Goal: Task Accomplishment & Management: Use online tool/utility

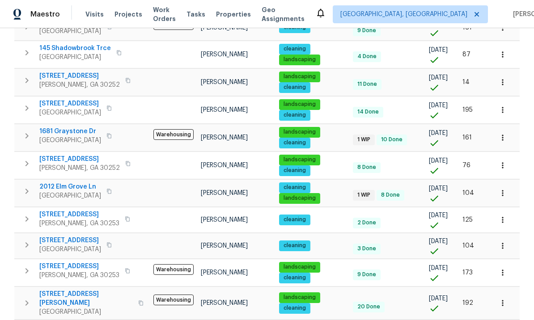
scroll to position [31, 0]
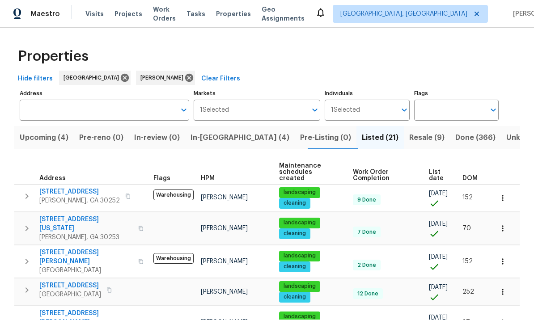
scroll to position [0, 0]
click at [456, 132] on span "Done (366)" at bounding box center [476, 138] width 40 height 13
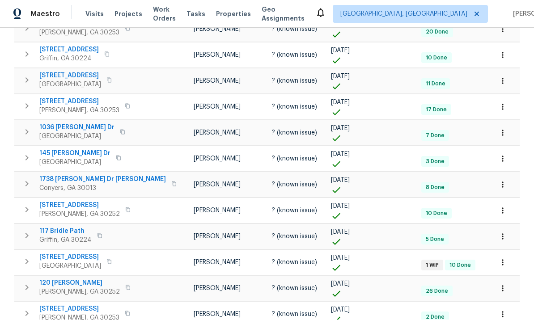
scroll to position [31, 0]
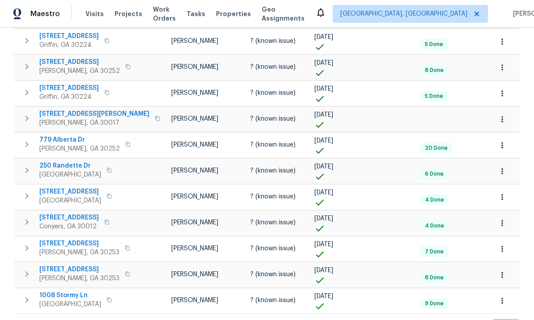
scroll to position [31, 0]
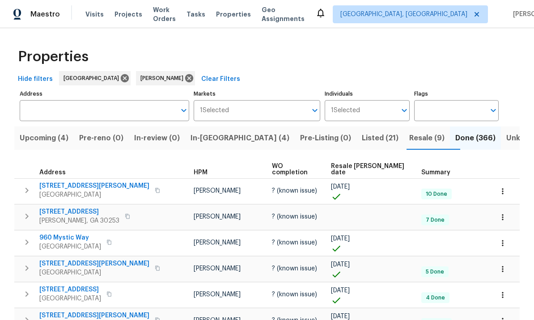
click at [502, 187] on icon "button" at bounding box center [502, 191] width 9 height 9
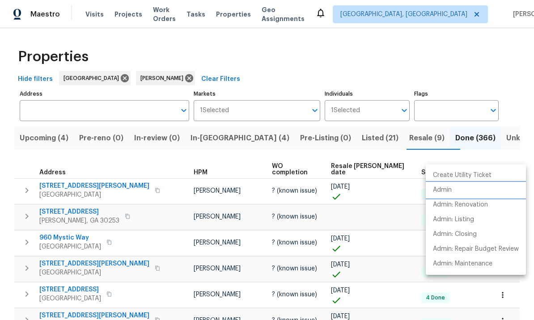
click at [457, 189] on li "Admin" at bounding box center [476, 190] width 100 height 15
click at [379, 230] on div at bounding box center [267, 160] width 534 height 320
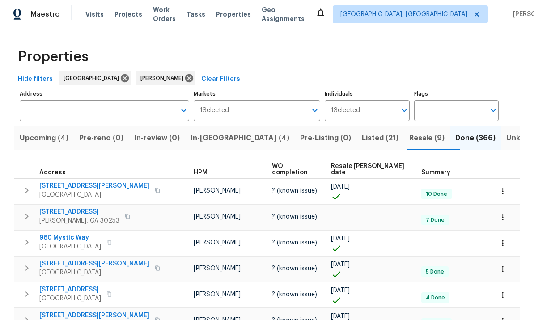
click at [409, 132] on span "Resale (9)" at bounding box center [426, 138] width 35 height 13
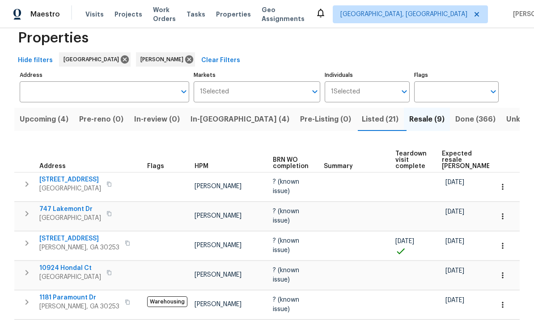
scroll to position [20, 0]
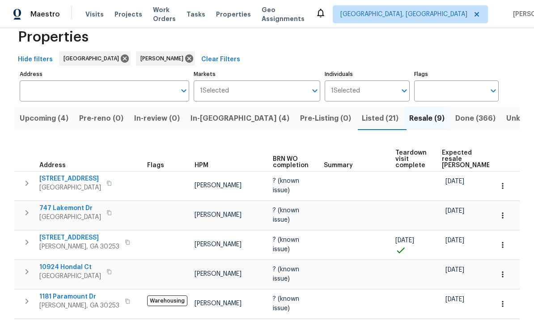
click at [362, 115] on span "Listed (21)" at bounding box center [380, 118] width 37 height 13
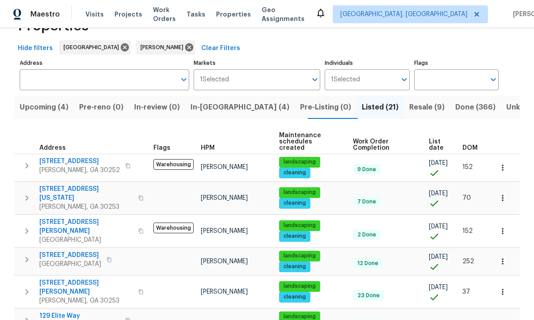
scroll to position [38, 0]
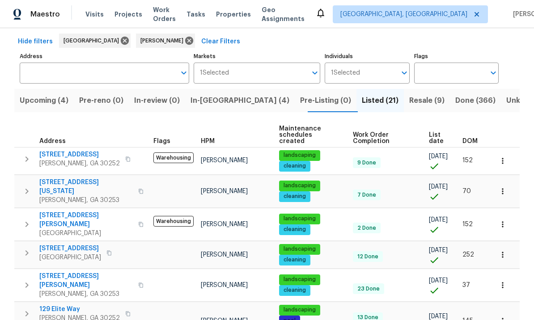
click at [68, 211] on span "[STREET_ADDRESS][PERSON_NAME]" at bounding box center [86, 220] width 94 height 18
click at [72, 150] on span "[STREET_ADDRESS]" at bounding box center [79, 154] width 81 height 9
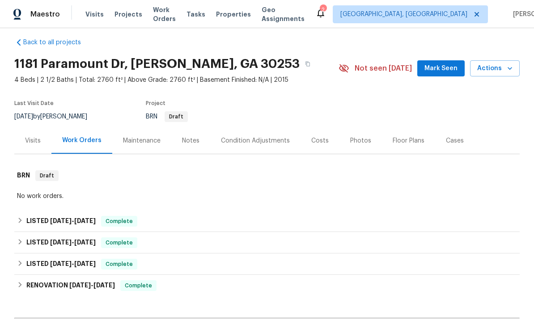
scroll to position [9, 0]
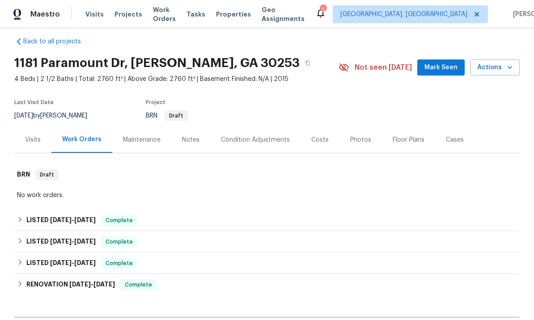
click at [357, 136] on div "Photos" at bounding box center [360, 140] width 21 height 9
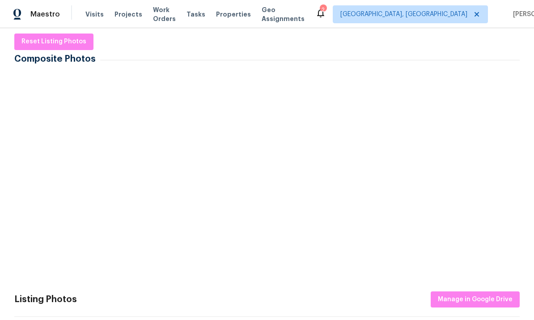
scroll to position [132, 0]
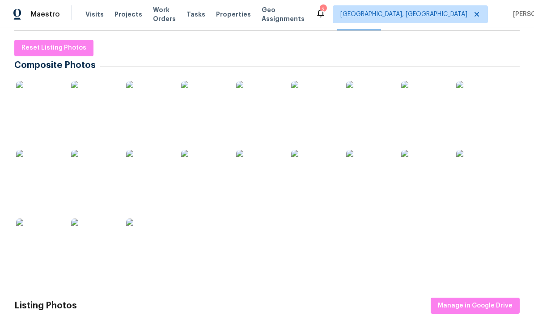
click at [423, 172] on img at bounding box center [423, 172] width 45 height 45
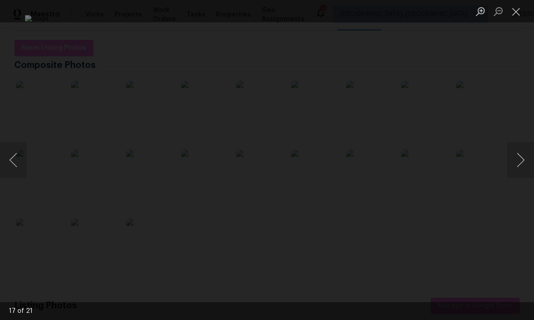
click at [515, 10] on button "Close lightbox" at bounding box center [516, 12] width 18 height 16
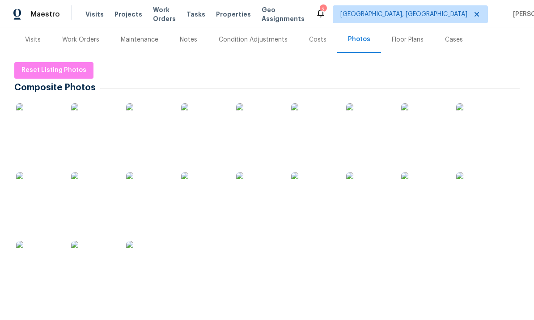
scroll to position [108, 0]
click at [42, 124] on img at bounding box center [38, 126] width 45 height 45
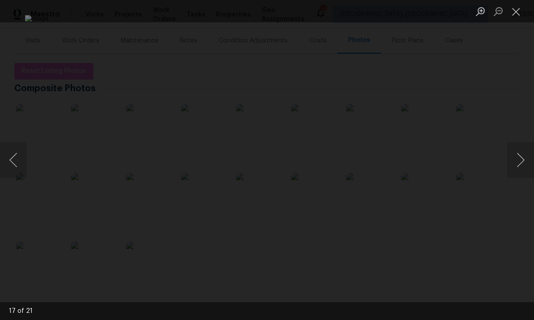
click at [517, 161] on button "Next image" at bounding box center [520, 160] width 27 height 36
click at [514, 165] on button "Next image" at bounding box center [520, 160] width 27 height 36
click at [513, 165] on button "Next image" at bounding box center [520, 160] width 27 height 36
click at [520, 161] on button "Next image" at bounding box center [520, 160] width 27 height 36
click at [518, 163] on button "Next image" at bounding box center [520, 160] width 27 height 36
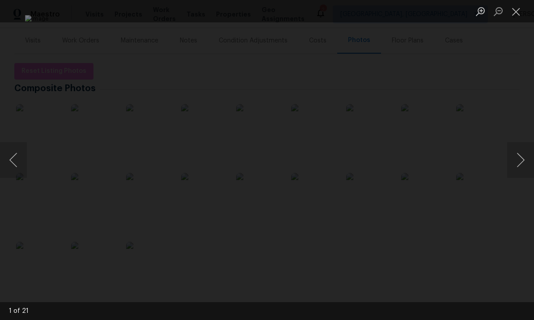
click at [517, 162] on button "Next image" at bounding box center [520, 160] width 27 height 36
click at [518, 160] on button "Next image" at bounding box center [520, 160] width 27 height 36
click at [516, 159] on button "Next image" at bounding box center [520, 160] width 27 height 36
click at [513, 13] on button "Close lightbox" at bounding box center [516, 12] width 18 height 16
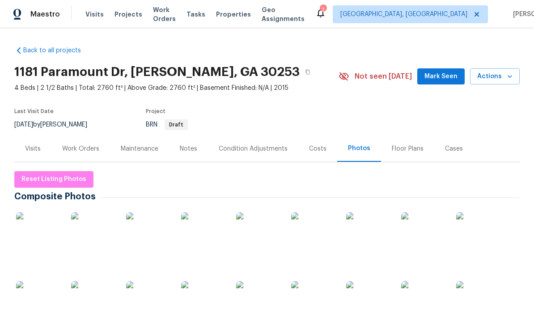
scroll to position [0, 0]
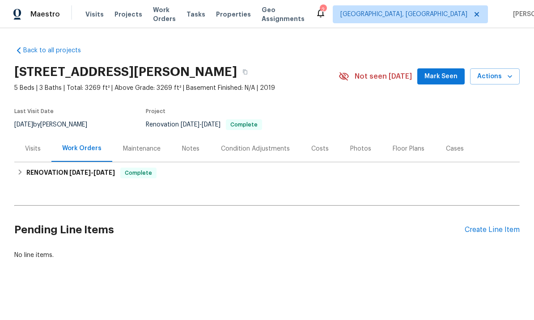
click at [305, 221] on h2 "Pending Line Items" at bounding box center [239, 230] width 451 height 42
copy h2 "[STREET_ADDRESS][PERSON_NAME]"
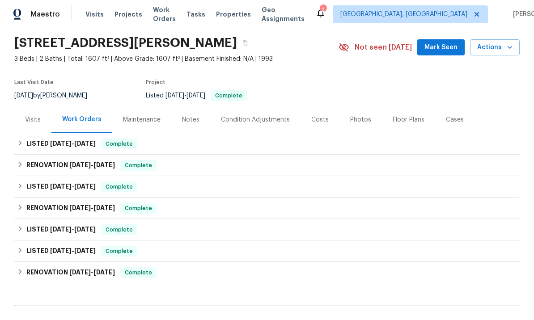
scroll to position [39, 0]
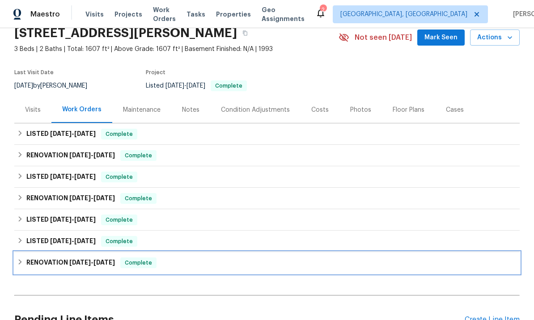
click at [91, 263] on span "1/2/25 - 1/10/25" at bounding box center [92, 263] width 46 height 6
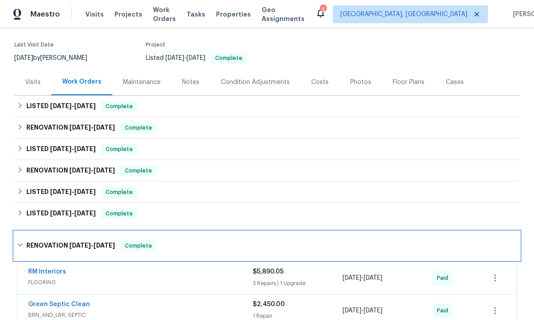
scroll to position [64, 0]
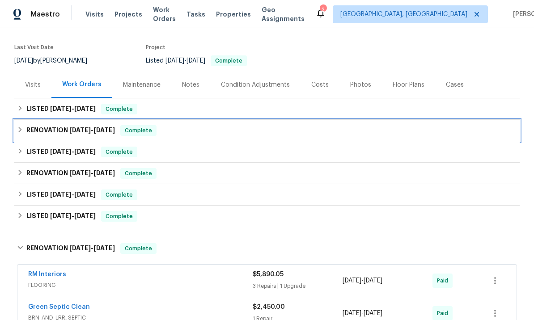
click at [100, 128] on span "5/8/25" at bounding box center [104, 130] width 21 height 6
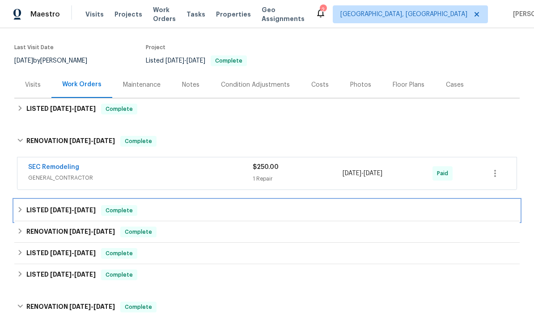
click at [89, 206] on h6 "LISTED 5/1/25 - 5/6/25" at bounding box center [60, 210] width 69 height 11
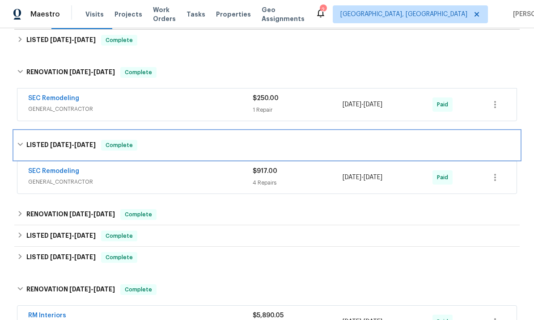
scroll to position [136, 0]
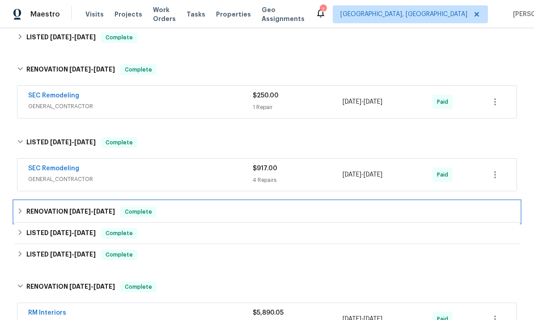
click at [102, 210] on span "5/6/25" at bounding box center [104, 212] width 21 height 6
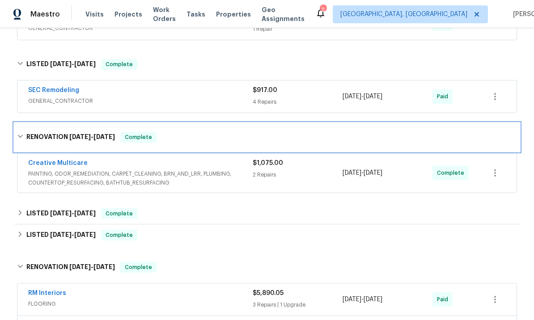
scroll to position [215, 0]
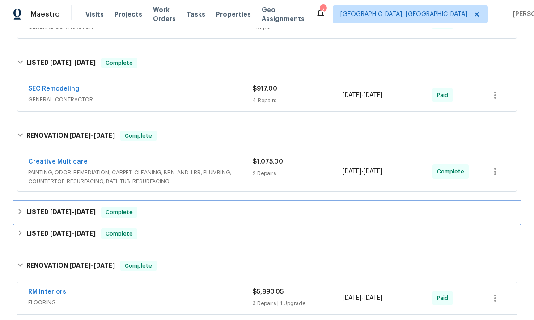
click at [96, 212] on span "3/28/25" at bounding box center [84, 212] width 21 height 6
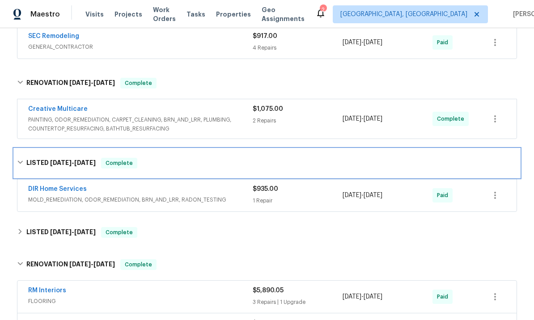
scroll to position [263, 0]
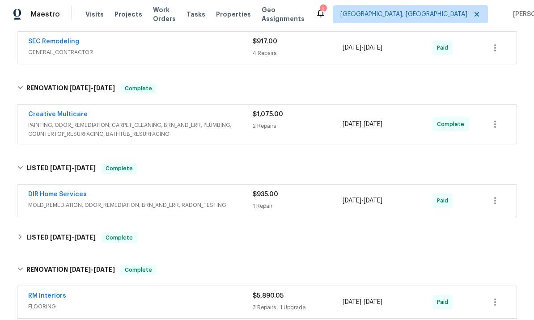
click at [73, 192] on link "DIR Home Services" at bounding box center [57, 195] width 59 height 6
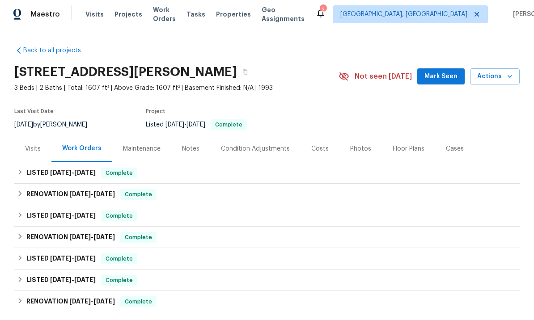
click at [442, 73] on span "Mark Seen" at bounding box center [441, 76] width 33 height 11
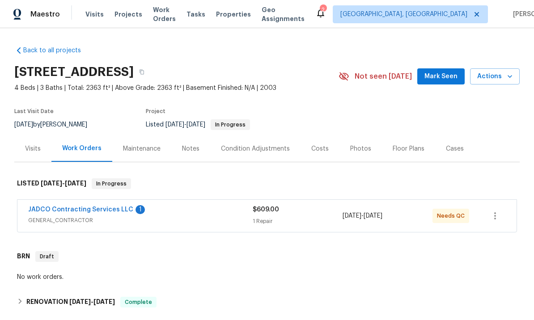
click at [92, 209] on link "JADCO Contracting Services LLC" at bounding box center [80, 210] width 105 height 6
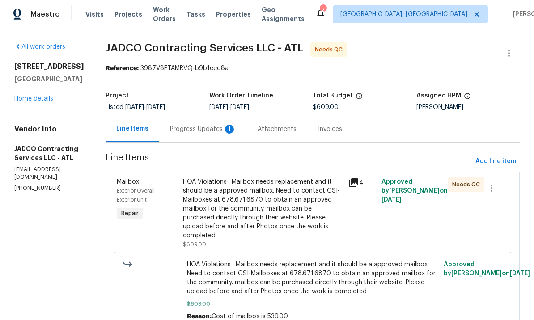
click at [223, 128] on div "Progress Updates 1" at bounding box center [203, 129] width 66 height 9
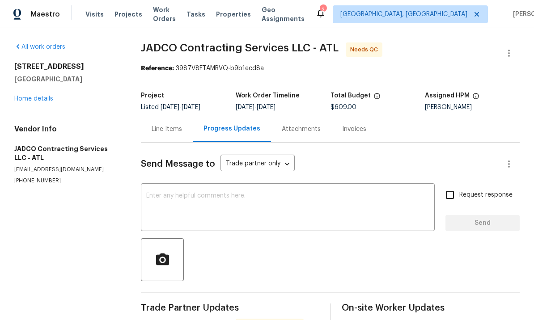
click at [162, 126] on div "Line Items" at bounding box center [167, 129] width 30 height 9
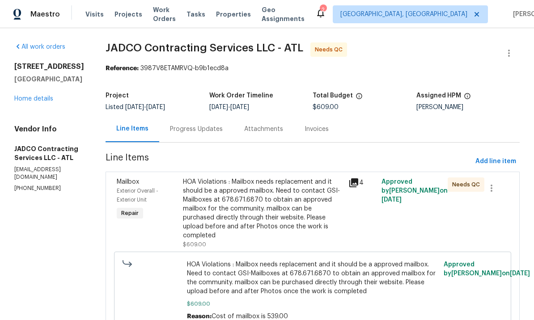
click at [319, 217] on div "HOA Violations : Mailbox needs replacement and it should be a approved mailbox.…" at bounding box center [263, 209] width 160 height 63
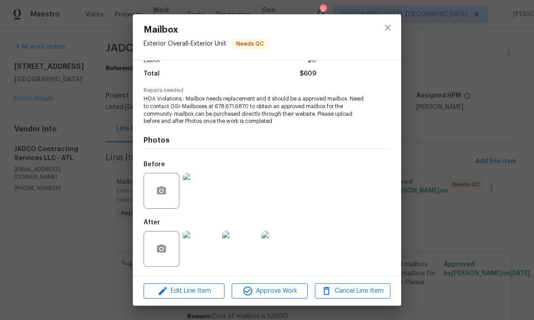
scroll to position [70, 0]
click at [204, 248] on img at bounding box center [201, 249] width 36 height 36
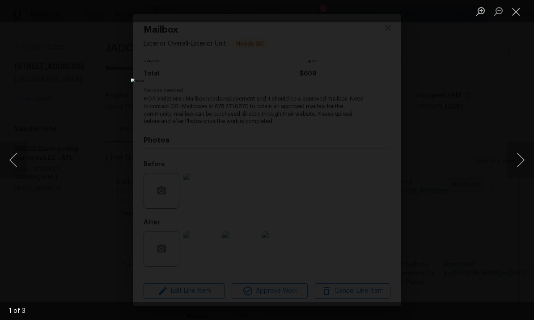
click at [519, 160] on button "Next image" at bounding box center [520, 160] width 27 height 36
click at [519, 161] on button "Next image" at bounding box center [520, 160] width 27 height 36
click at [520, 162] on button "Next image" at bounding box center [520, 160] width 27 height 36
click at [517, 10] on button "Close lightbox" at bounding box center [516, 12] width 18 height 16
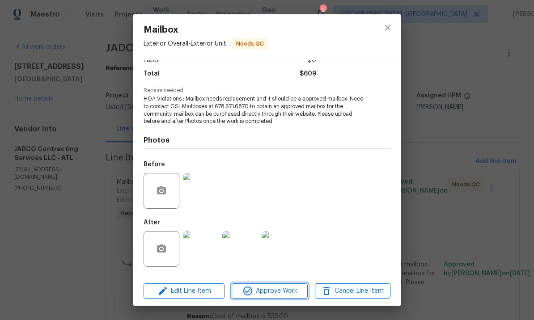
click at [273, 291] on span "Approve Work" at bounding box center [269, 291] width 70 height 11
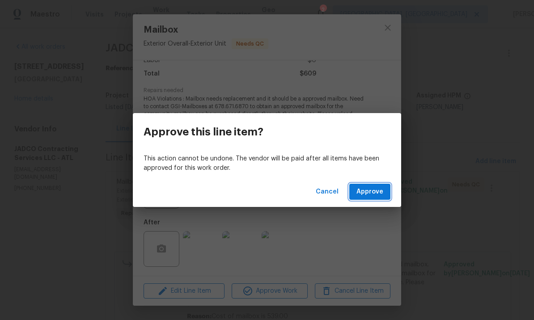
click at [368, 191] on span "Approve" at bounding box center [370, 192] width 27 height 11
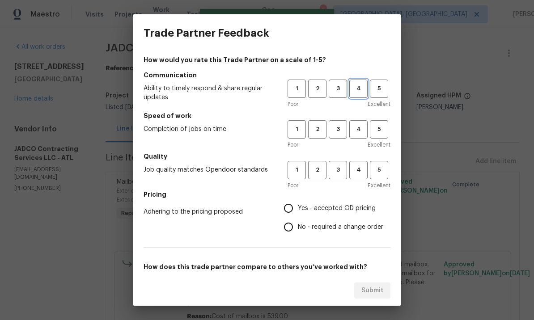
click at [359, 83] on button "4" at bounding box center [358, 89] width 18 height 18
click at [357, 125] on span "4" at bounding box center [358, 129] width 17 height 10
click at [360, 165] on button "4" at bounding box center [358, 170] width 18 height 18
click at [290, 209] on input "Yes - accepted OD pricing" at bounding box center [288, 208] width 19 height 19
radio input "true"
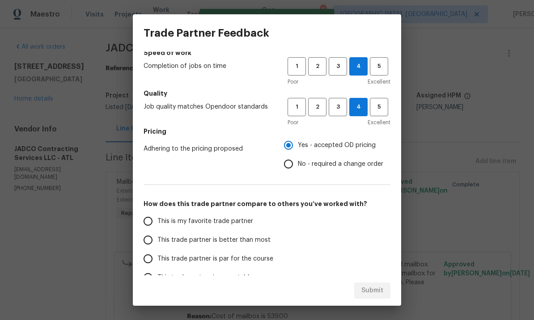
scroll to position [72, 0]
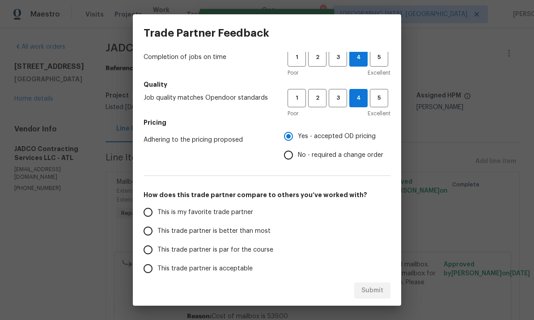
click at [149, 232] on input "This trade partner is better than most" at bounding box center [148, 231] width 19 height 19
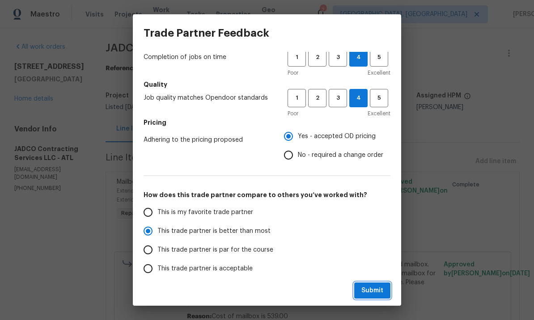
click at [376, 288] on span "Submit" at bounding box center [373, 290] width 22 height 11
radio input "true"
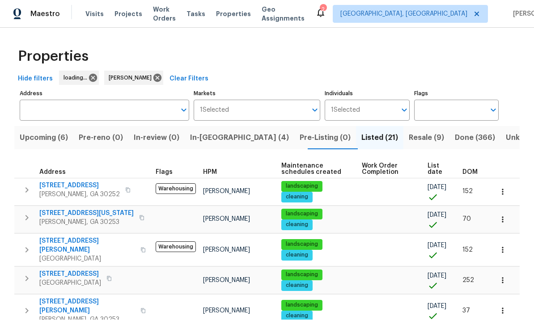
scroll to position [0, 0]
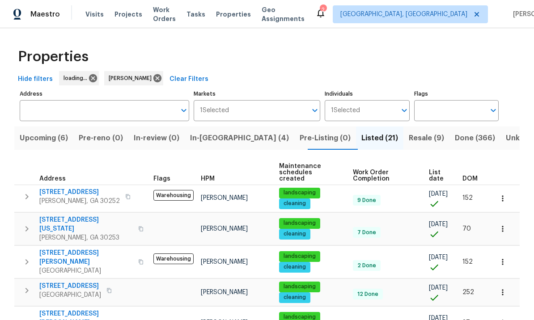
click at [215, 134] on span "In-reno (4)" at bounding box center [239, 138] width 99 height 13
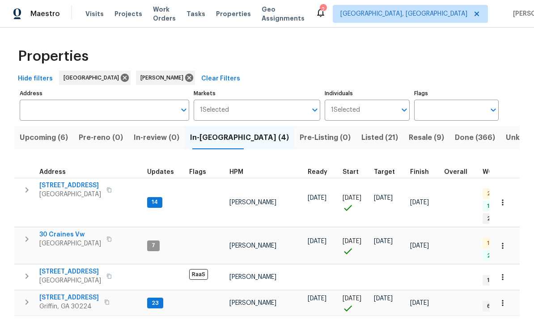
scroll to position [18, 0]
click at [63, 231] on span "30 Craines Vw" at bounding box center [70, 235] width 62 height 9
click at [71, 182] on span "[STREET_ADDRESS]" at bounding box center [70, 186] width 62 height 9
click at [73, 182] on span "[STREET_ADDRESS]" at bounding box center [70, 186] width 62 height 9
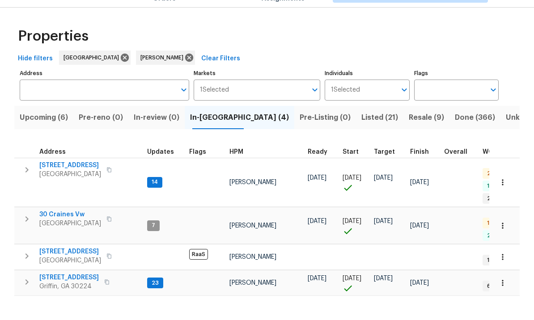
scroll to position [0, 0]
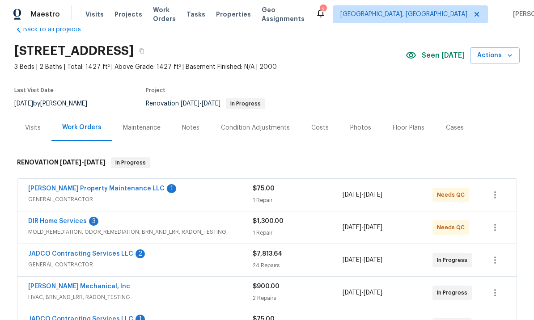
scroll to position [27, 0]
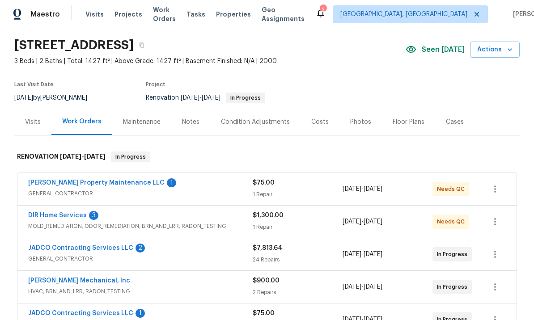
click at [76, 214] on link "DIR Home Services" at bounding box center [57, 216] width 59 height 6
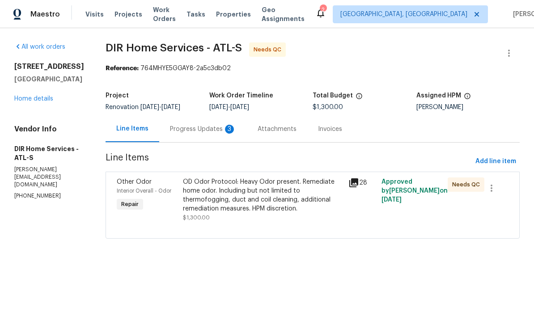
click at [214, 130] on div "Progress Updates 3" at bounding box center [203, 129] width 66 height 9
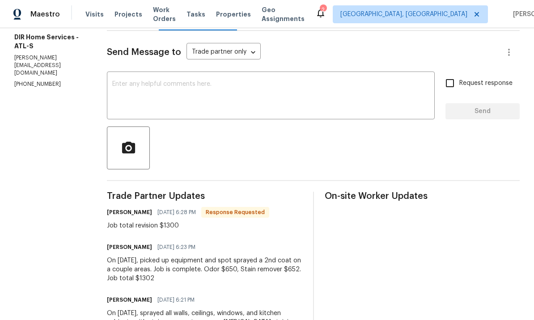
scroll to position [114, 0]
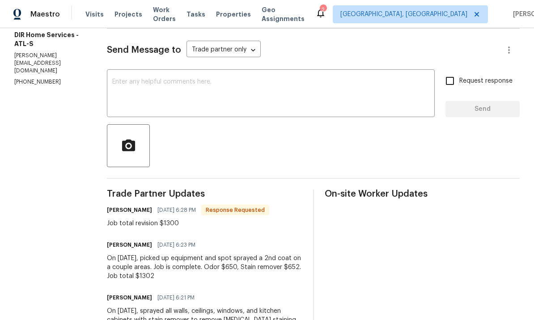
click at [175, 91] on textarea at bounding box center [270, 94] width 317 height 31
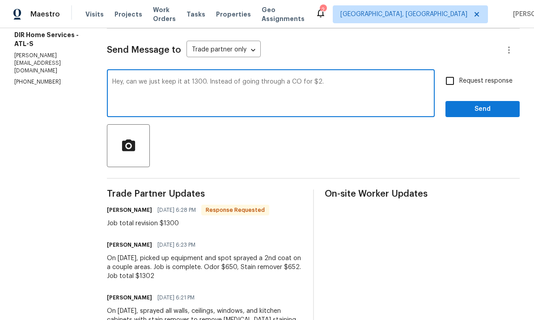
type textarea "Hey, can we just keep it at 1300. Instead of going through a CO for $2."
click at [455, 83] on input "Request response" at bounding box center [450, 81] width 19 height 19
checkbox input "true"
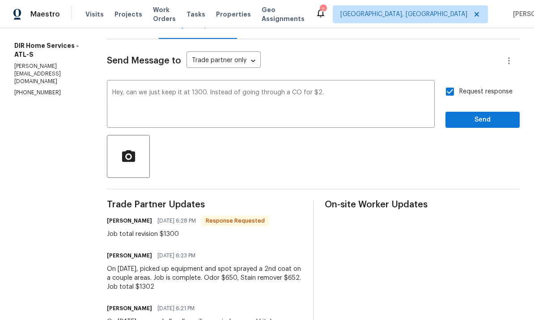
scroll to position [102, 0]
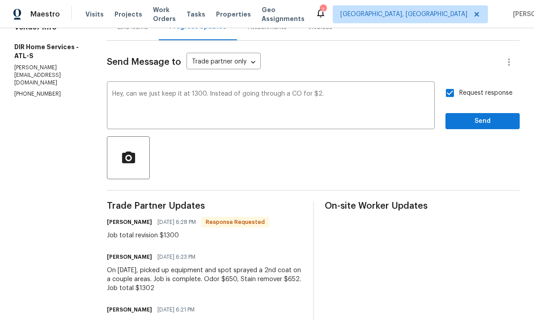
click at [375, 99] on textarea "Hey, can we just keep it at 1300. Instead of going through a CO for $2." at bounding box center [270, 106] width 317 height 31
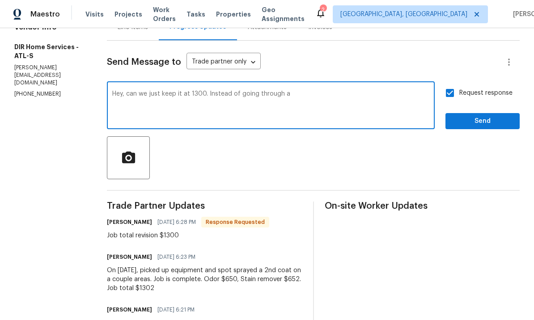
type textarea "Hey, can we just keep it at 1300. Instead of going through a"
click at [450, 92] on input "Request response" at bounding box center [450, 93] width 19 height 19
checkbox input "false"
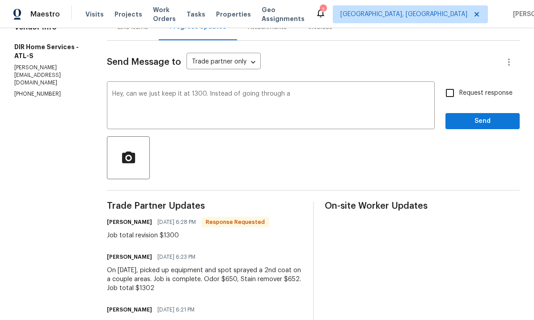
click at [396, 99] on textarea "Hey, can we just keep it at 1300. Instead of going through a" at bounding box center [270, 106] width 317 height 31
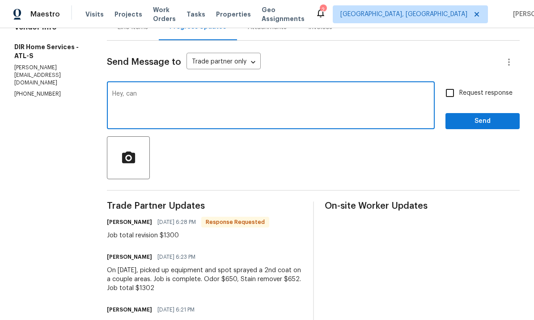
type textarea "Hey,"
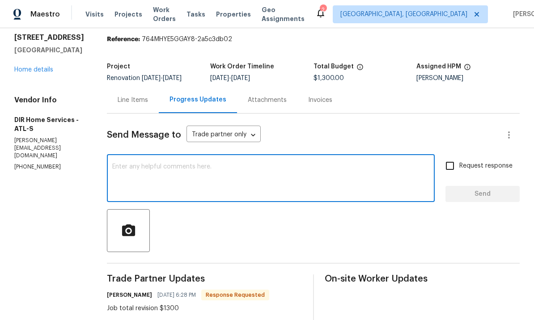
scroll to position [20, 0]
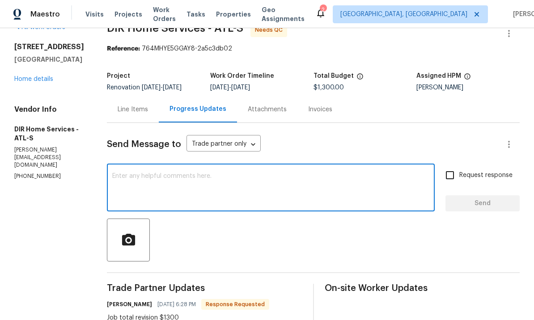
click at [145, 110] on div "Line Items" at bounding box center [133, 109] width 30 height 9
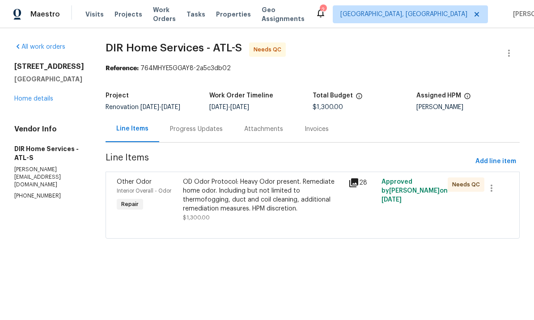
click at [262, 199] on div "OD Odor Protocol: Heavy Odor present. Remediate home odor. Including but not li…" at bounding box center [263, 196] width 160 height 36
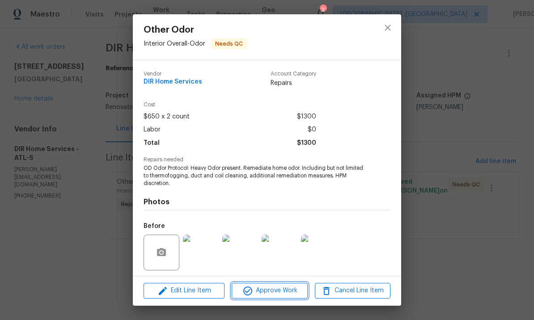
click at [273, 286] on span "Approve Work" at bounding box center [269, 290] width 70 height 11
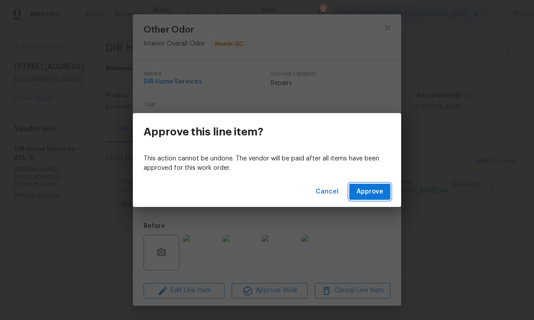
click at [374, 190] on span "Approve" at bounding box center [370, 192] width 27 height 11
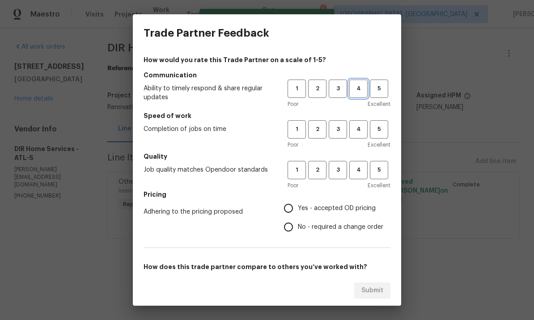
click at [367, 85] on button "4" at bounding box center [358, 89] width 18 height 18
click at [361, 120] on button "4" at bounding box center [358, 129] width 18 height 18
click at [358, 158] on h5 "Quality" at bounding box center [267, 156] width 247 height 9
click at [360, 170] on span "4" at bounding box center [358, 170] width 17 height 10
click at [290, 206] on input "Yes - accepted OD pricing" at bounding box center [288, 208] width 19 height 19
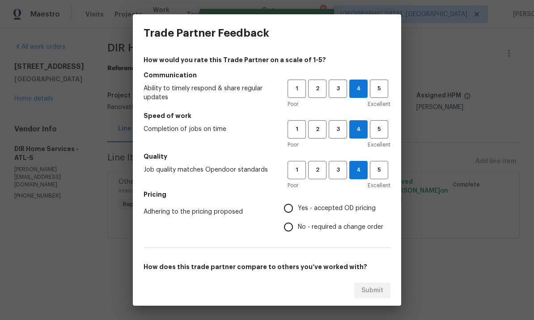
radio input "true"
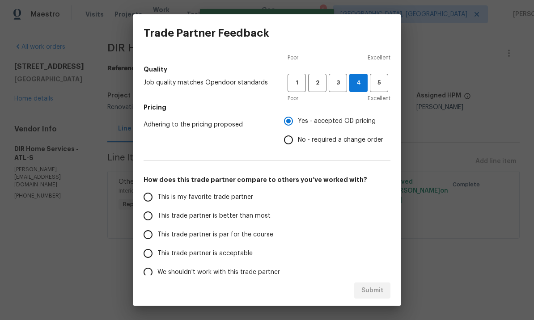
scroll to position [90, 0]
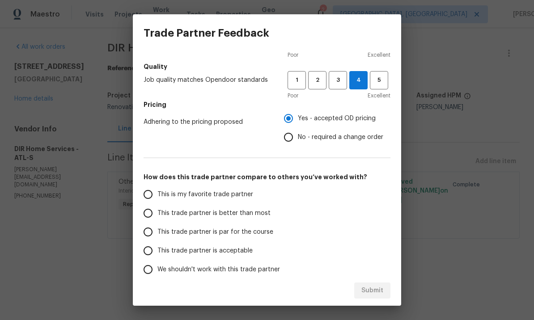
click at [147, 213] on input "This trade partner is better than most" at bounding box center [148, 213] width 19 height 19
click at [382, 288] on span "Submit" at bounding box center [373, 290] width 22 height 11
radio input "true"
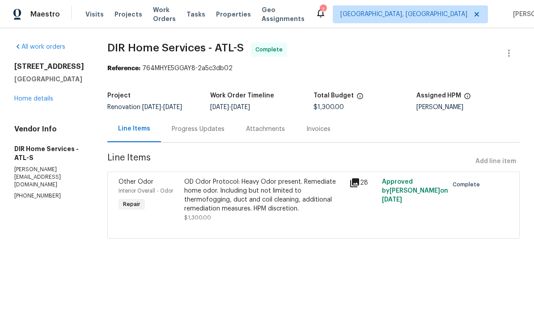
radio input "false"
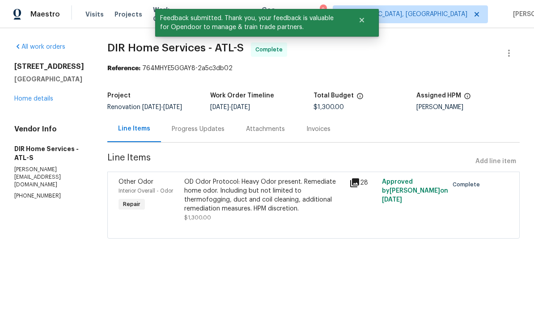
click at [213, 126] on div "Progress Updates" at bounding box center [198, 129] width 53 height 9
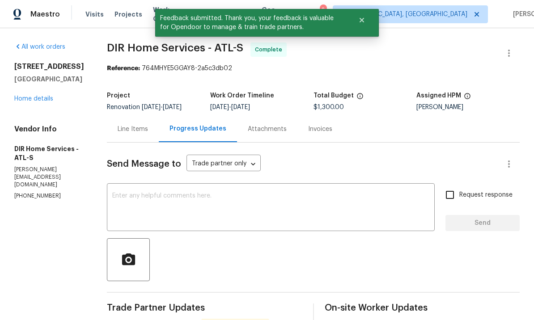
click at [231, 205] on textarea at bounding box center [270, 208] width 317 height 31
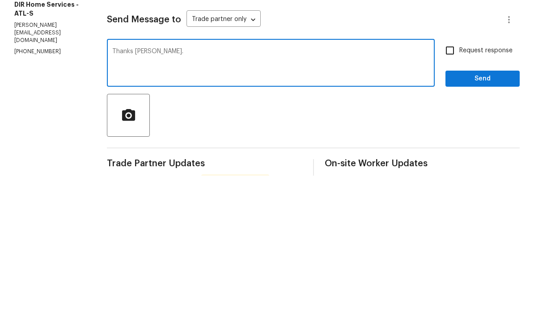
type textarea "Thanks [PERSON_NAME]."
click at [458, 186] on input "Request response" at bounding box center [450, 195] width 19 height 19
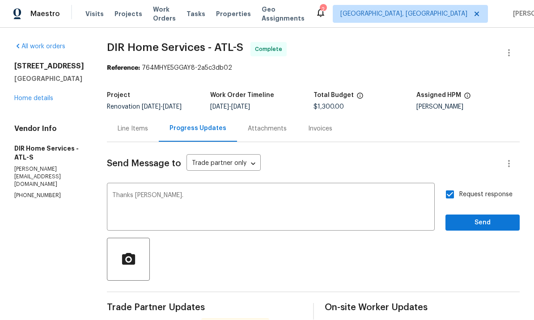
click at [448, 186] on input "Request response" at bounding box center [450, 195] width 19 height 19
checkbox input "false"
click at [480, 218] on span "Send" at bounding box center [483, 223] width 60 height 11
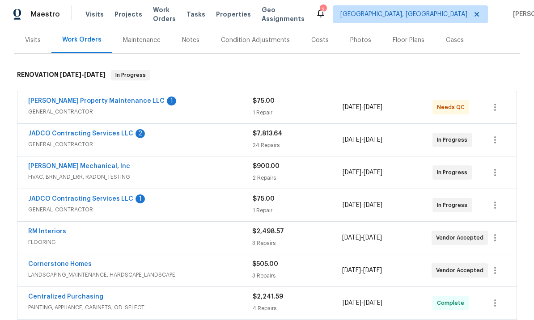
scroll to position [104, 0]
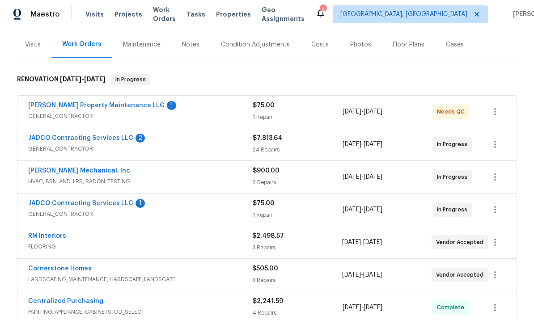
click at [98, 99] on div "Glen Property Maintenance LLC 1 GENERAL_CONTRACTOR $75.00 1 Repair 8/7/2025 - 8…" at bounding box center [266, 112] width 499 height 32
click at [98, 105] on link "Glen Property Maintenance LLC" at bounding box center [96, 105] width 136 height 6
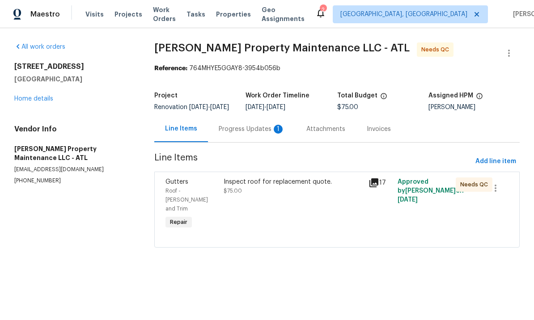
click at [262, 134] on div "Progress Updates 1" at bounding box center [252, 129] width 66 height 9
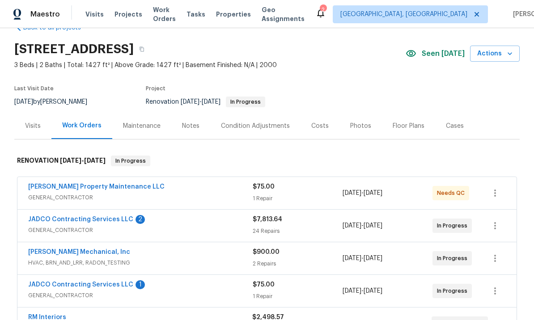
scroll to position [25, 0]
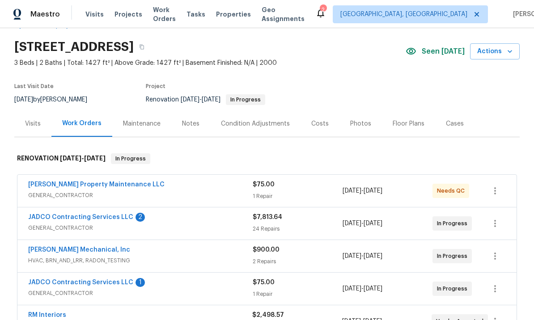
click at [65, 218] on link "JADCO Contracting Services LLC" at bounding box center [80, 217] width 105 height 6
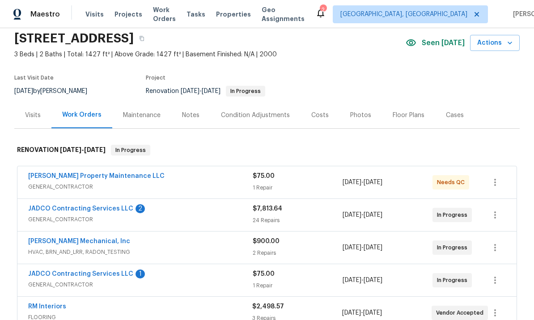
scroll to position [35, 0]
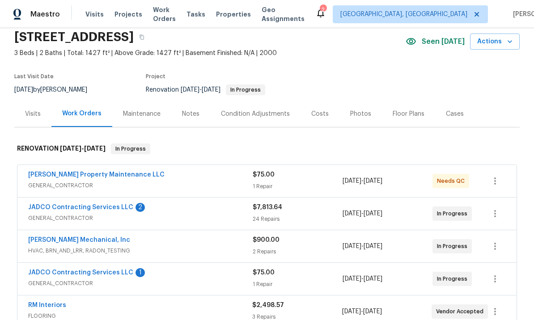
click at [50, 274] on link "JADCO Contracting Services LLC" at bounding box center [80, 273] width 105 height 6
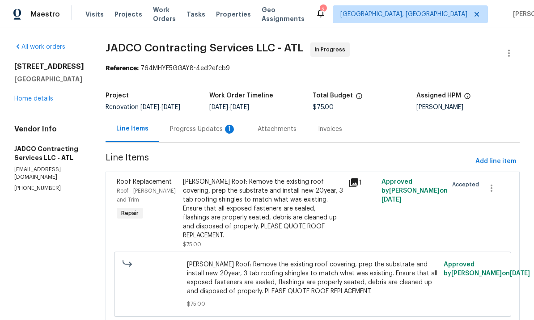
click at [225, 128] on div "Progress Updates 1" at bounding box center [203, 129] width 66 height 9
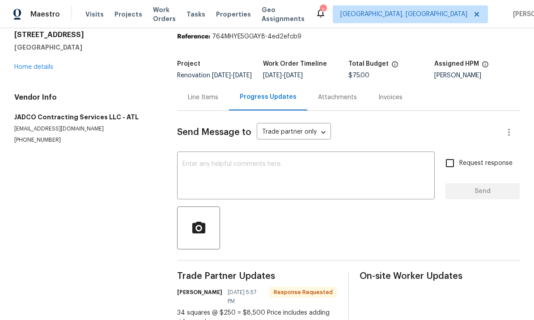
scroll to position [31, 0]
click at [208, 93] on div "Line Items" at bounding box center [203, 97] width 30 height 9
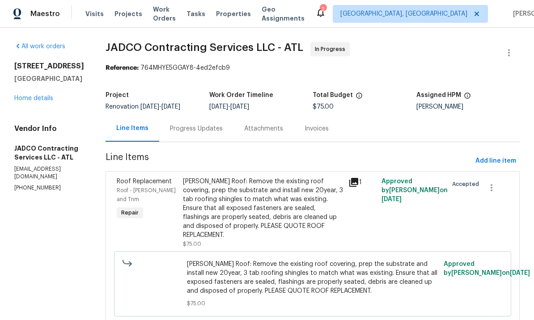
click at [280, 125] on div "Attachments" at bounding box center [263, 129] width 39 height 9
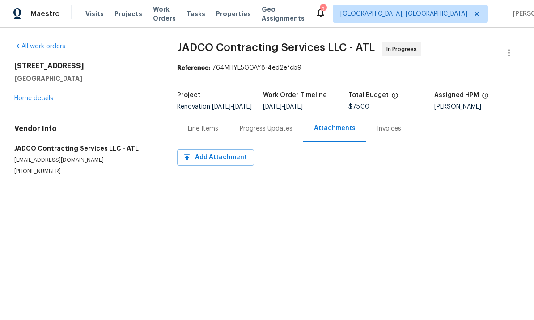
click at [264, 134] on div "Progress Updates" at bounding box center [266, 129] width 53 height 9
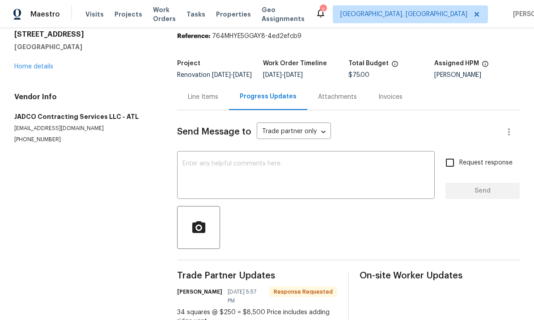
scroll to position [32, 0]
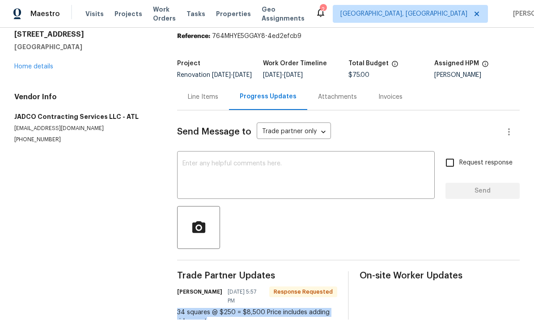
copy div "34 squares @ $250 = $8,500 Price includes adding ridge vent"
click at [204, 93] on div "Line Items" at bounding box center [203, 97] width 30 height 9
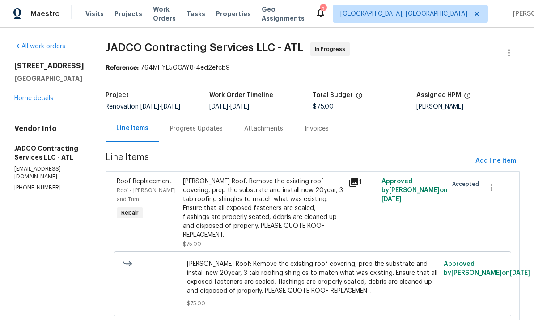
click at [314, 178] on div "[PERSON_NAME] Roof: Remove the existing roof covering, prep the substrate and i…" at bounding box center [263, 209] width 160 height 63
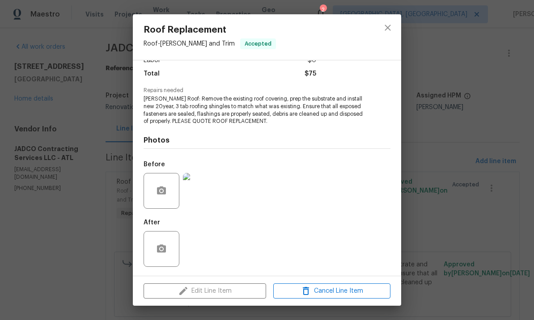
scroll to position [70, 0]
click at [229, 288] on div "Edit Line Item Cancel Line Item" at bounding box center [267, 292] width 268 height 30
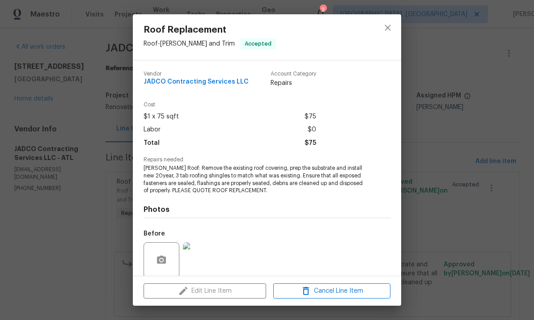
scroll to position [0, 0]
click at [389, 26] on icon "close" at bounding box center [388, 28] width 6 height 6
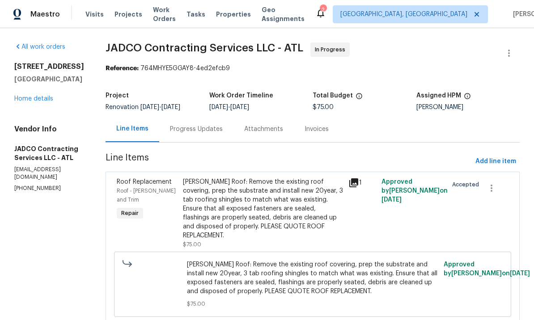
click at [290, 178] on div "[PERSON_NAME] Roof: Remove the existing roof covering, prep the substrate and i…" at bounding box center [263, 209] width 160 height 63
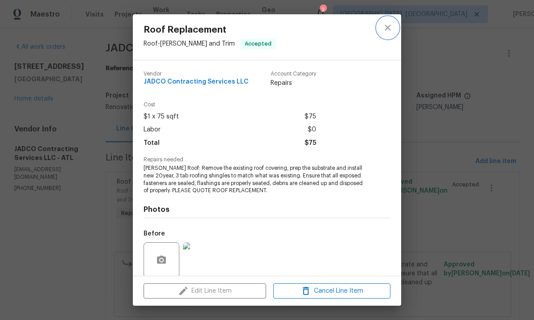
click at [392, 26] on icon "close" at bounding box center [388, 27] width 11 height 11
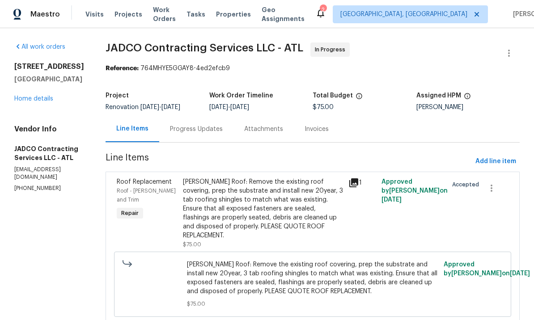
click at [223, 125] on div "Progress Updates" at bounding box center [196, 129] width 53 height 9
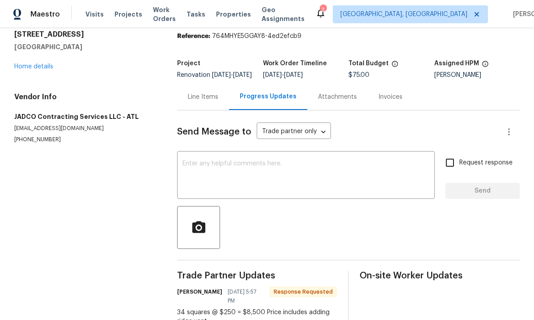
scroll to position [32, 0]
click at [205, 93] on div "Line Items" at bounding box center [203, 97] width 30 height 9
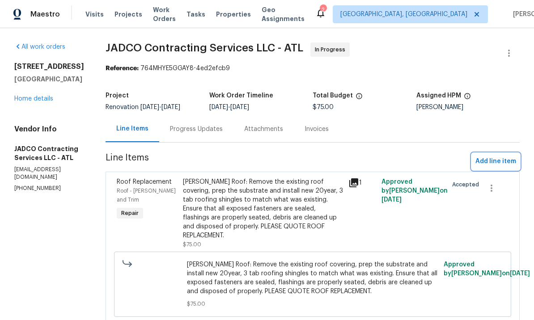
click at [495, 156] on span "Add line item" at bounding box center [496, 161] width 41 height 11
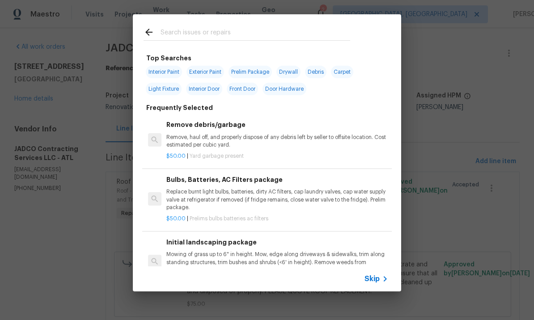
click at [211, 34] on input "text" at bounding box center [256, 33] width 190 height 13
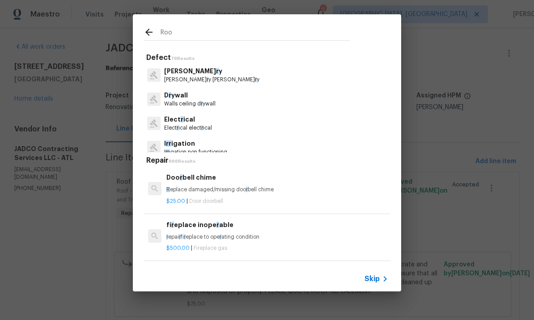
type input "Roof"
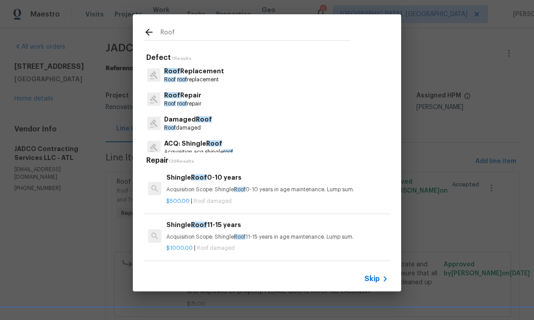
click at [200, 73] on p "Roof Replacement" at bounding box center [194, 71] width 60 height 9
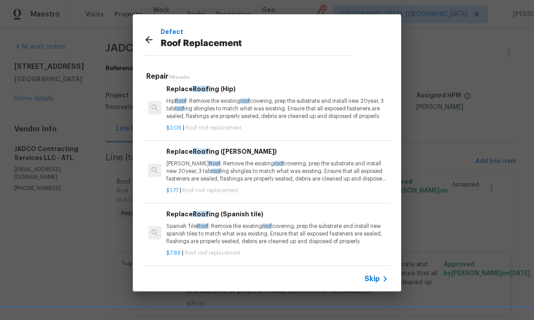
scroll to position [4, 0]
click at [230, 159] on div "Replace Roof ing (Gable) Gable Roof : Remove the existing roof covering, prep t…" at bounding box center [277, 165] width 222 height 37
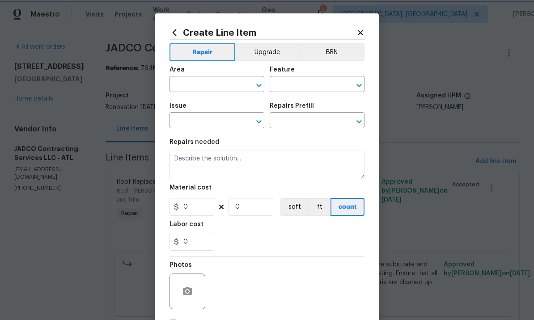
type input "[PERSON_NAME] and Trim"
type input "Roof Replacement"
type input "Replace Roofing (Gable) $1.77"
type textarea "[PERSON_NAME] Roof: Remove the existing roof covering, prep the substrate and i…"
type input "1.77"
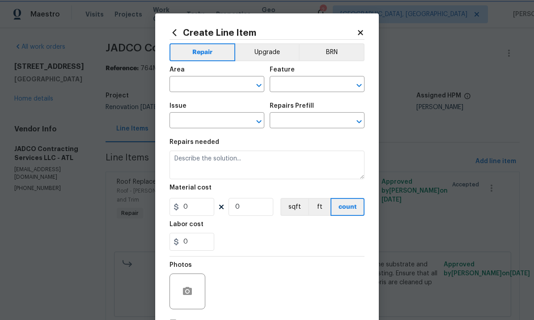
type input "1"
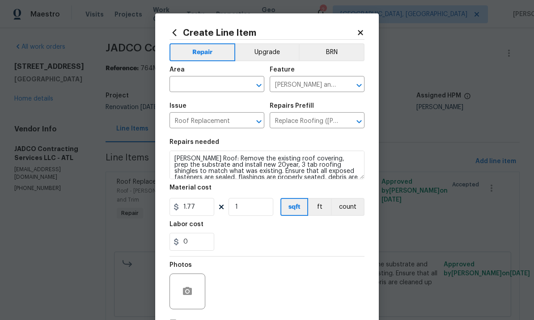
click at [209, 82] on input "text" at bounding box center [205, 85] width 70 height 14
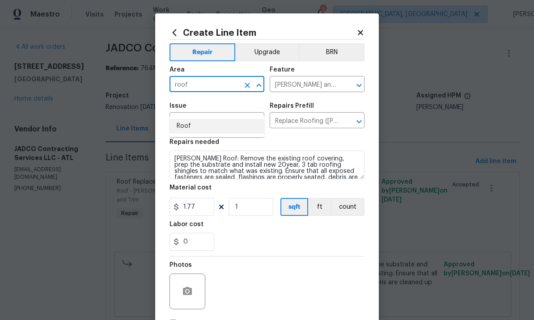
click at [193, 119] on li "Roof" at bounding box center [217, 126] width 95 height 15
type input "Roof"
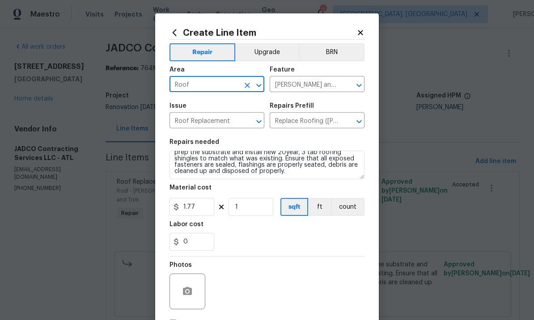
scroll to position [13, 0]
click at [205, 208] on input "1.77" at bounding box center [192, 207] width 45 height 18
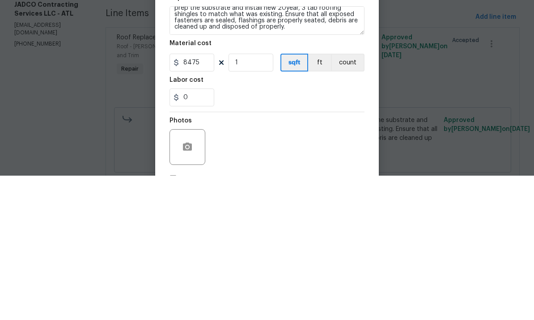
scroll to position [31, 0]
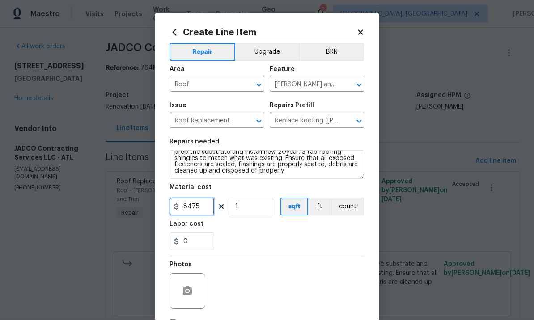
type input "8475"
click at [194, 285] on button "button" at bounding box center [187, 291] width 21 height 21
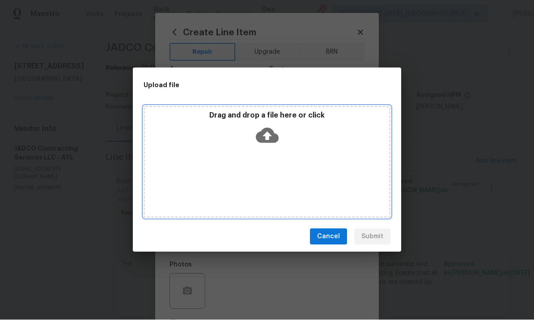
click at [275, 134] on icon at bounding box center [267, 135] width 23 height 15
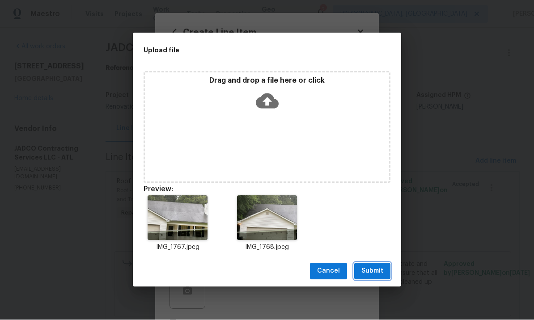
click at [373, 270] on span "Submit" at bounding box center [373, 271] width 22 height 11
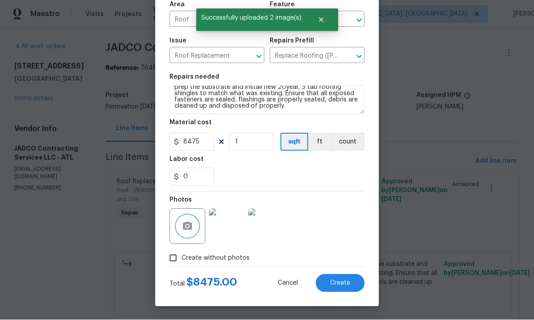
scroll to position [67, 0]
click at [337, 281] on span "Create" at bounding box center [340, 284] width 20 height 7
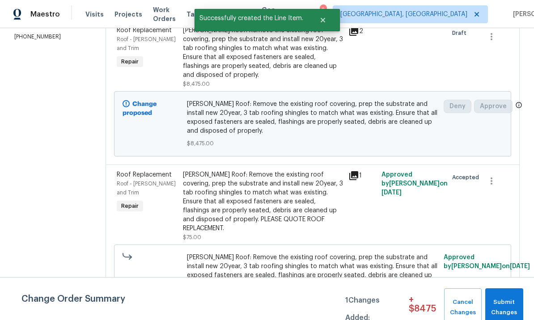
scroll to position [151, 0]
click at [506, 297] on button "Submit Changes" at bounding box center [505, 308] width 38 height 38
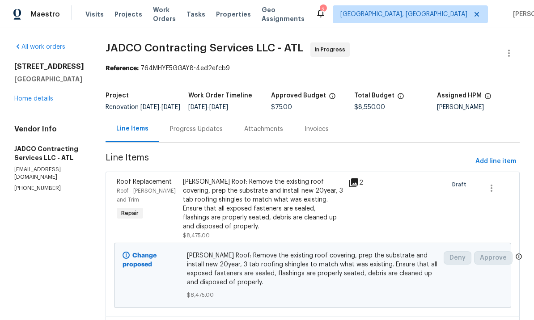
scroll to position [0, 0]
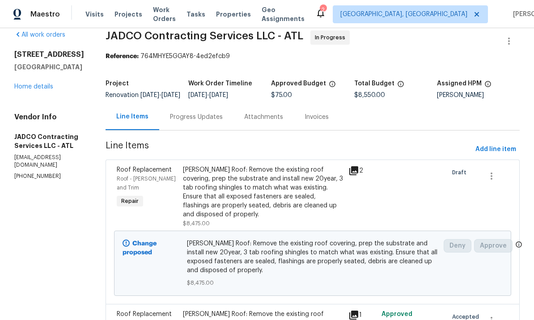
scroll to position [13, 0]
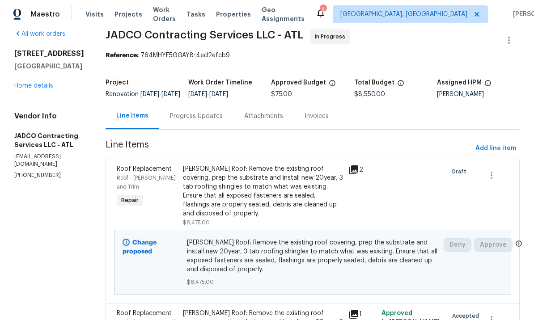
click at [223, 121] on div "Progress Updates" at bounding box center [196, 116] width 53 height 9
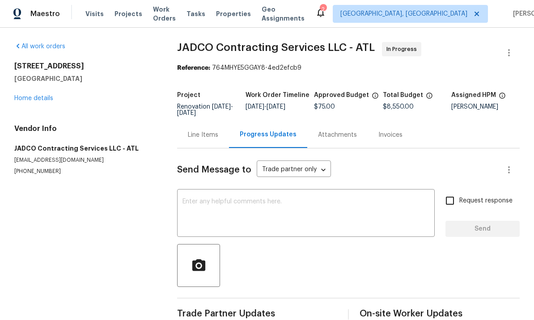
click at [209, 131] on div "Line Items" at bounding box center [203, 135] width 30 height 9
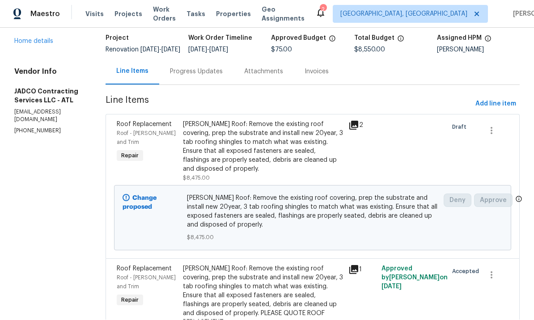
scroll to position [58, 0]
click at [295, 139] on div "[PERSON_NAME] Roof: Remove the existing roof covering, prep the substrate and i…" at bounding box center [263, 147] width 160 height 54
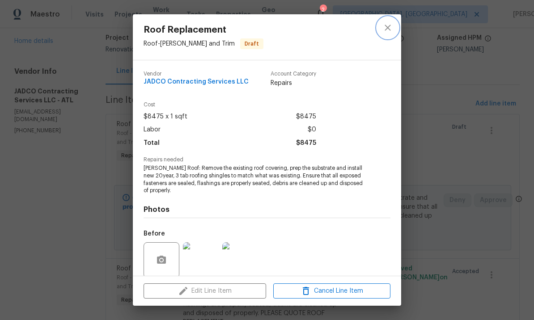
click at [394, 31] on button "close" at bounding box center [387, 27] width 21 height 21
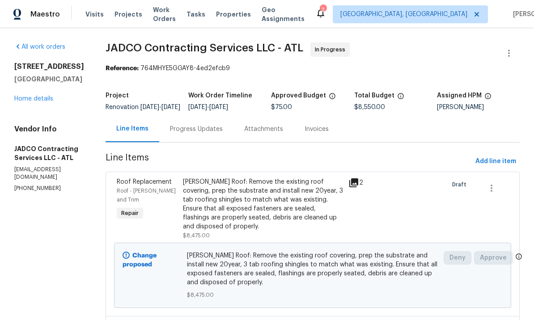
scroll to position [0, 0]
